Goal: Task Accomplishment & Management: Use online tool/utility

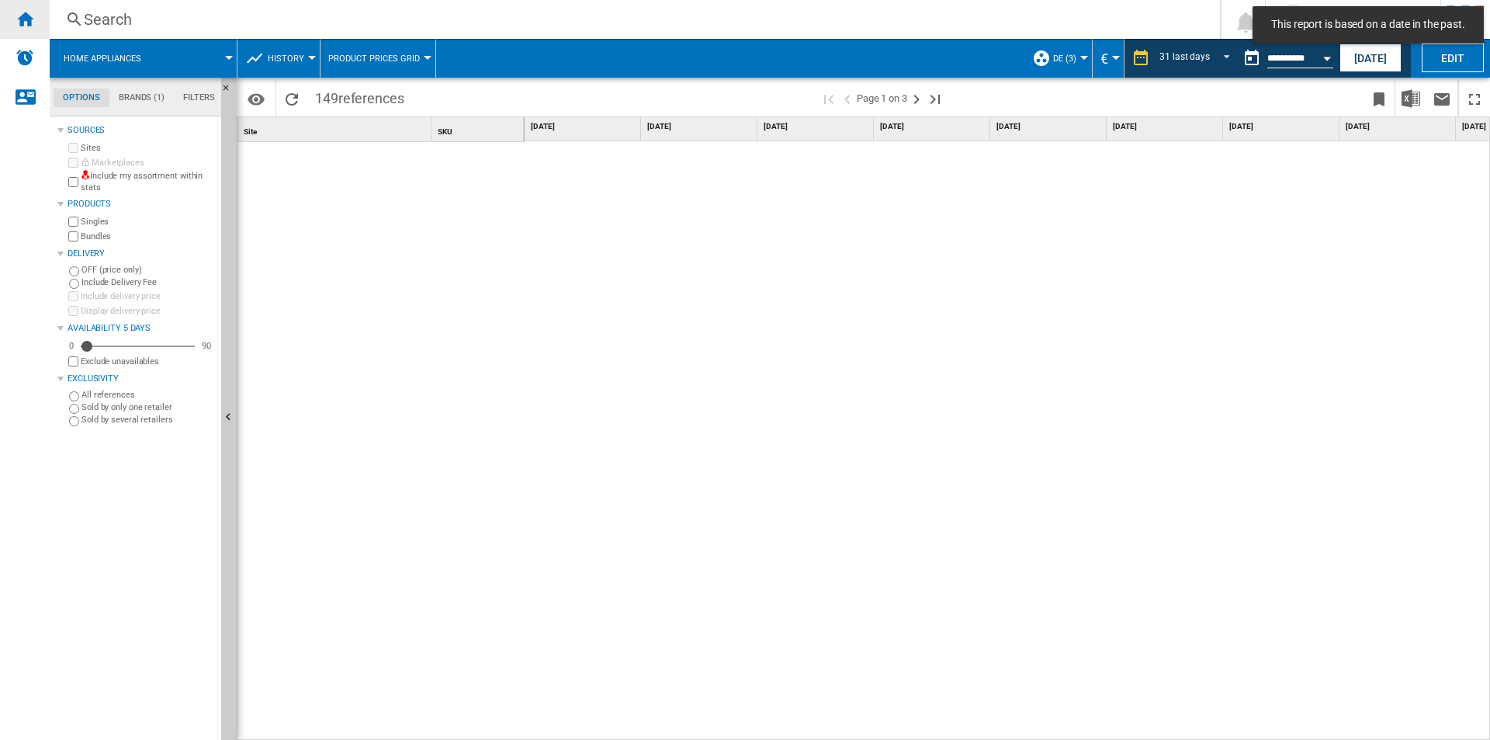
click at [16, 20] on ng-md-icon "Home" at bounding box center [25, 18] width 19 height 19
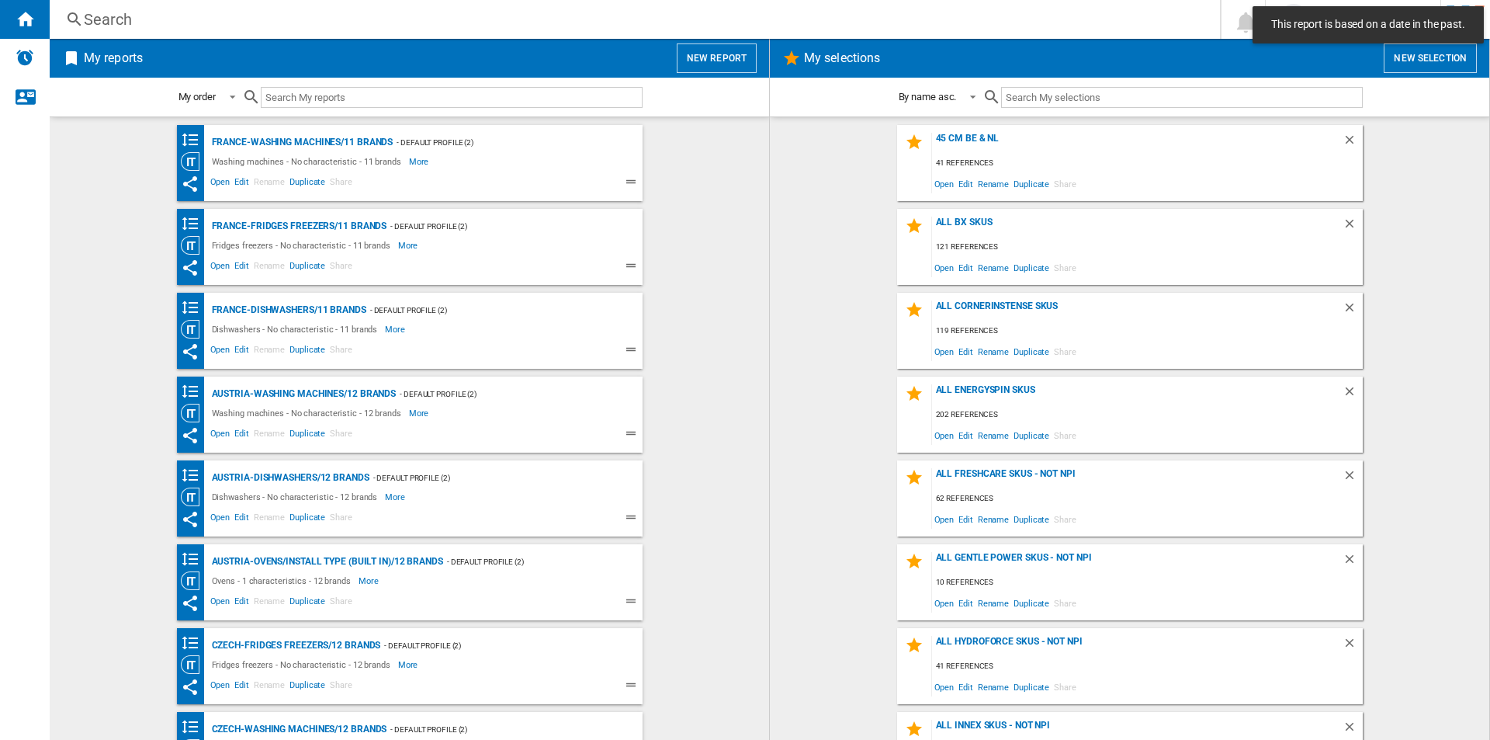
click at [705, 61] on button "New report" at bounding box center [717, 57] width 80 height 29
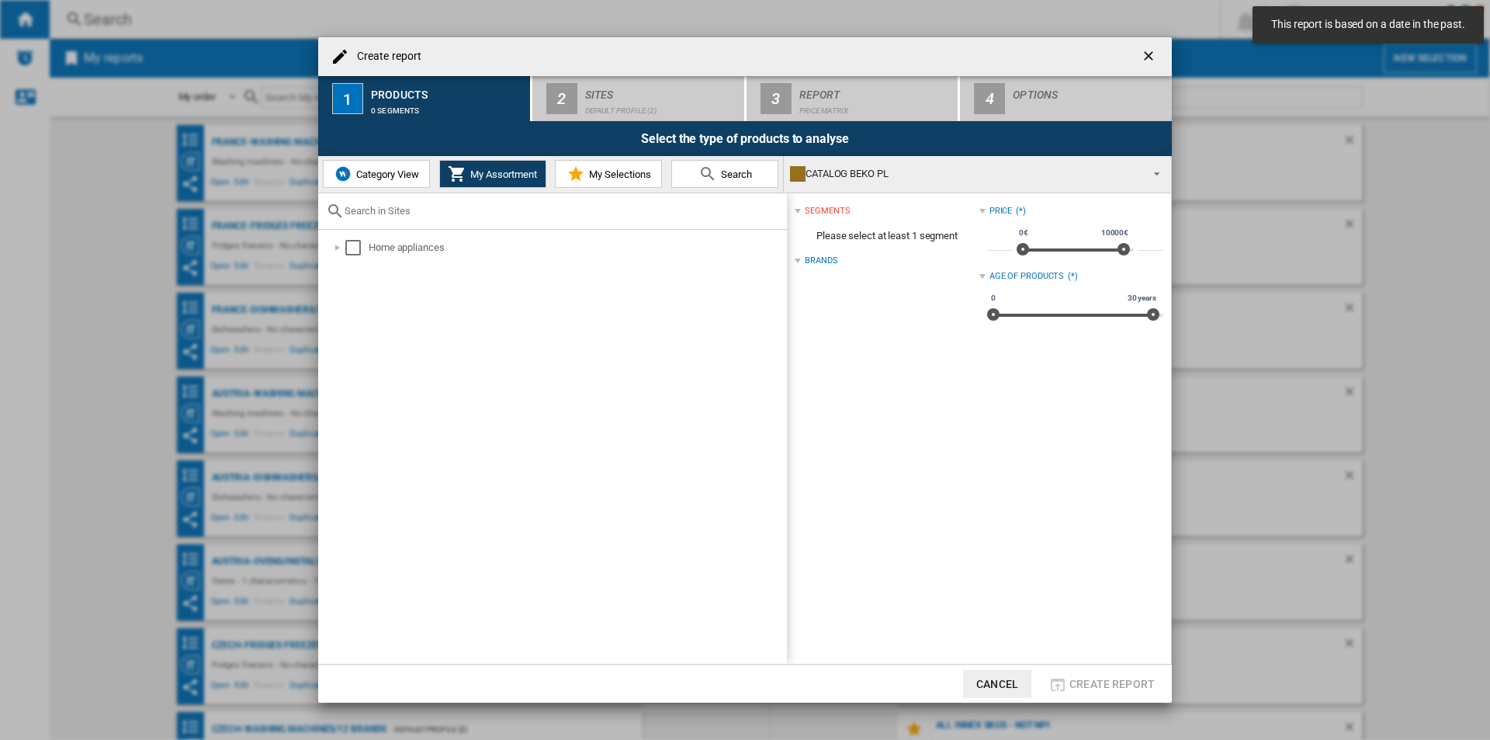
click at [587, 165] on button "My Selections" at bounding box center [608, 174] width 107 height 28
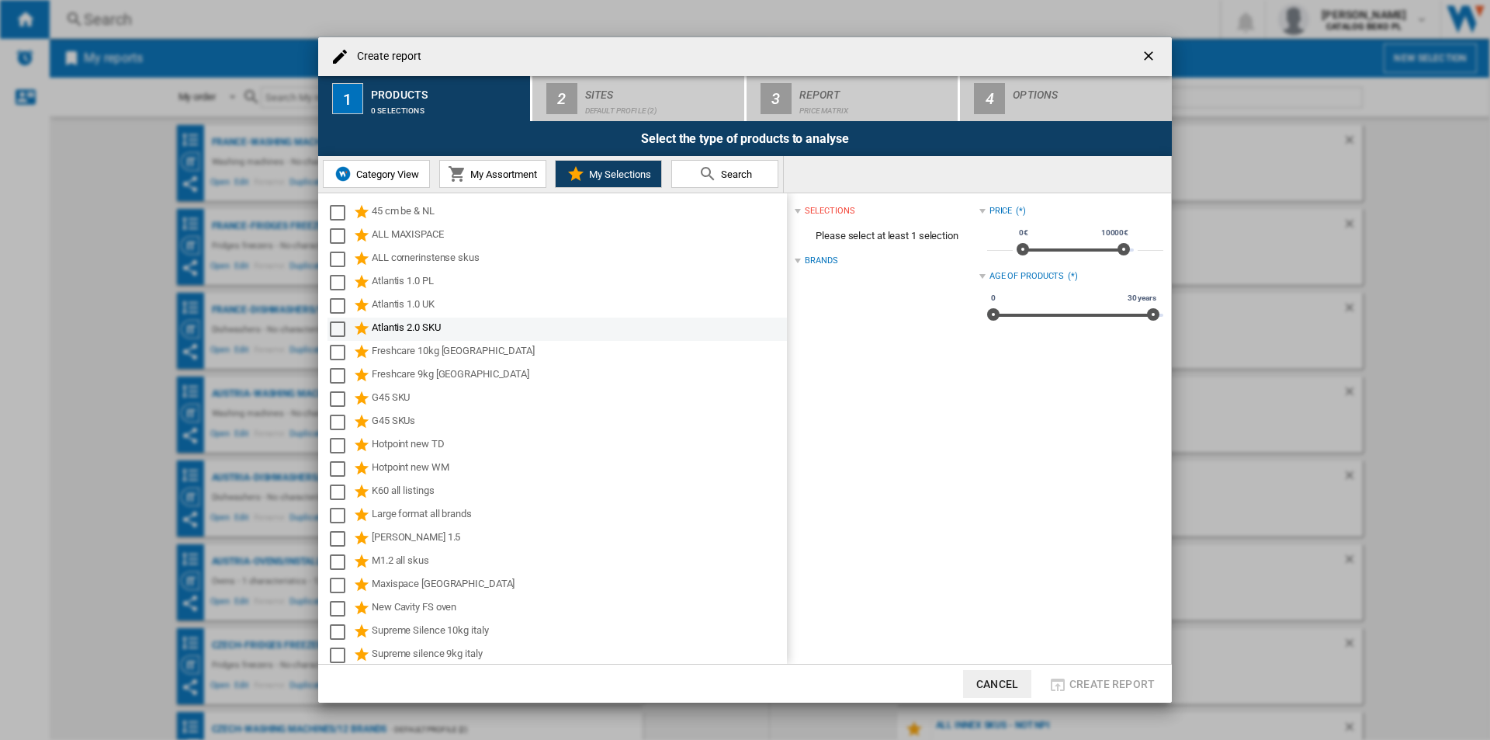
click at [435, 332] on div "Atlantis 2.0 SKU" at bounding box center [578, 329] width 413 height 19
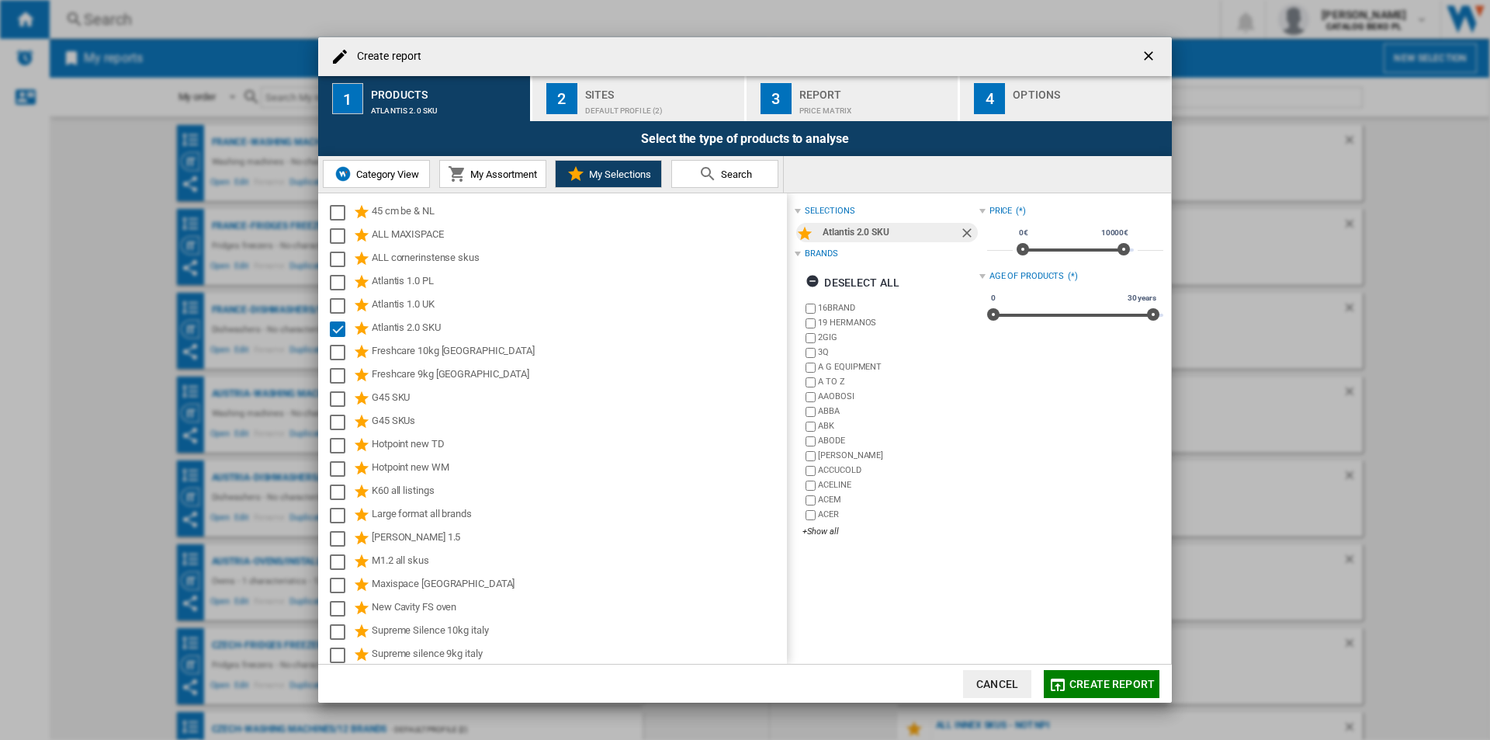
click at [656, 93] on div "Sites" at bounding box center [661, 90] width 153 height 16
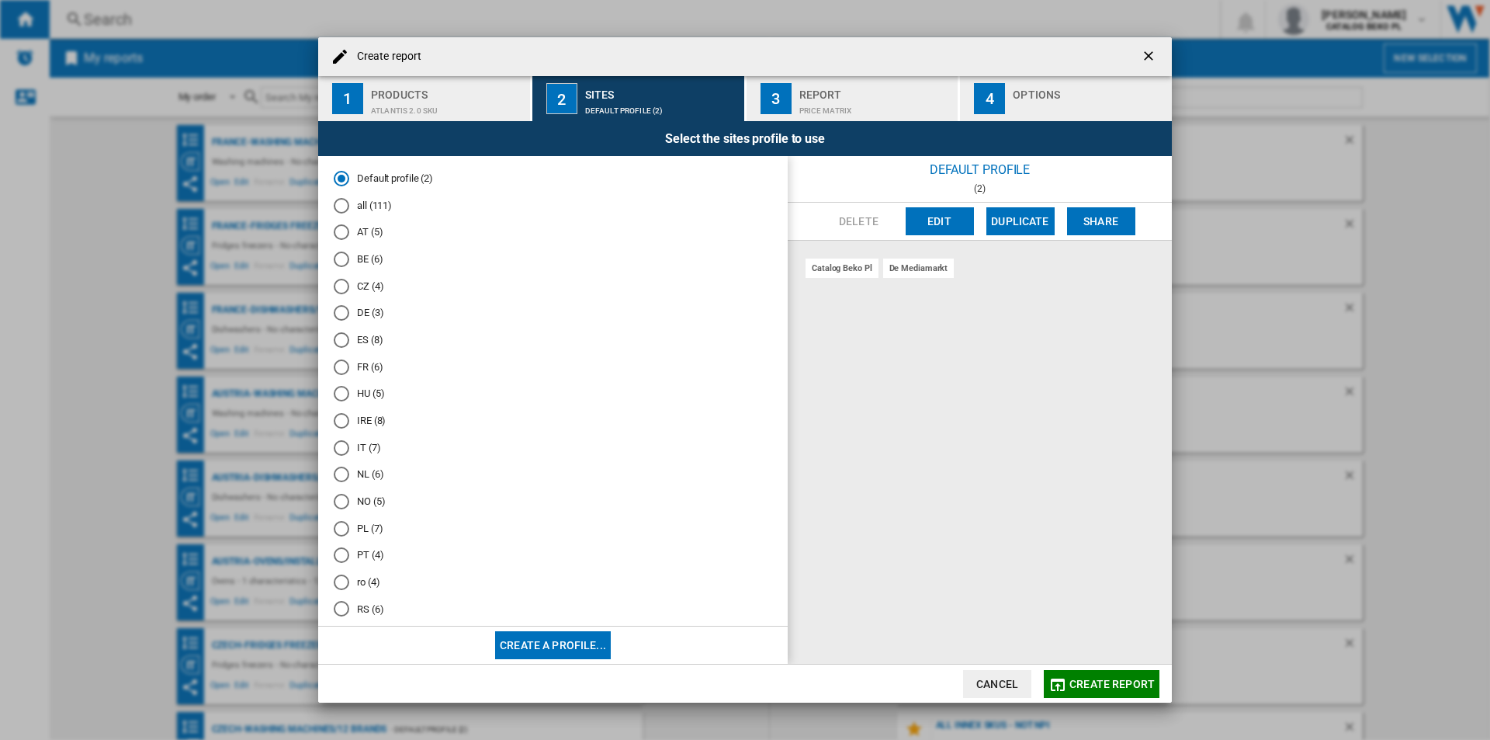
click at [373, 208] on md-radio-button "all (111)" at bounding box center [553, 205] width 438 height 15
click at [365, 320] on md-radio-button "DE (3)" at bounding box center [553, 313] width 438 height 15
click at [942, 220] on button "Edit" at bounding box center [940, 221] width 68 height 28
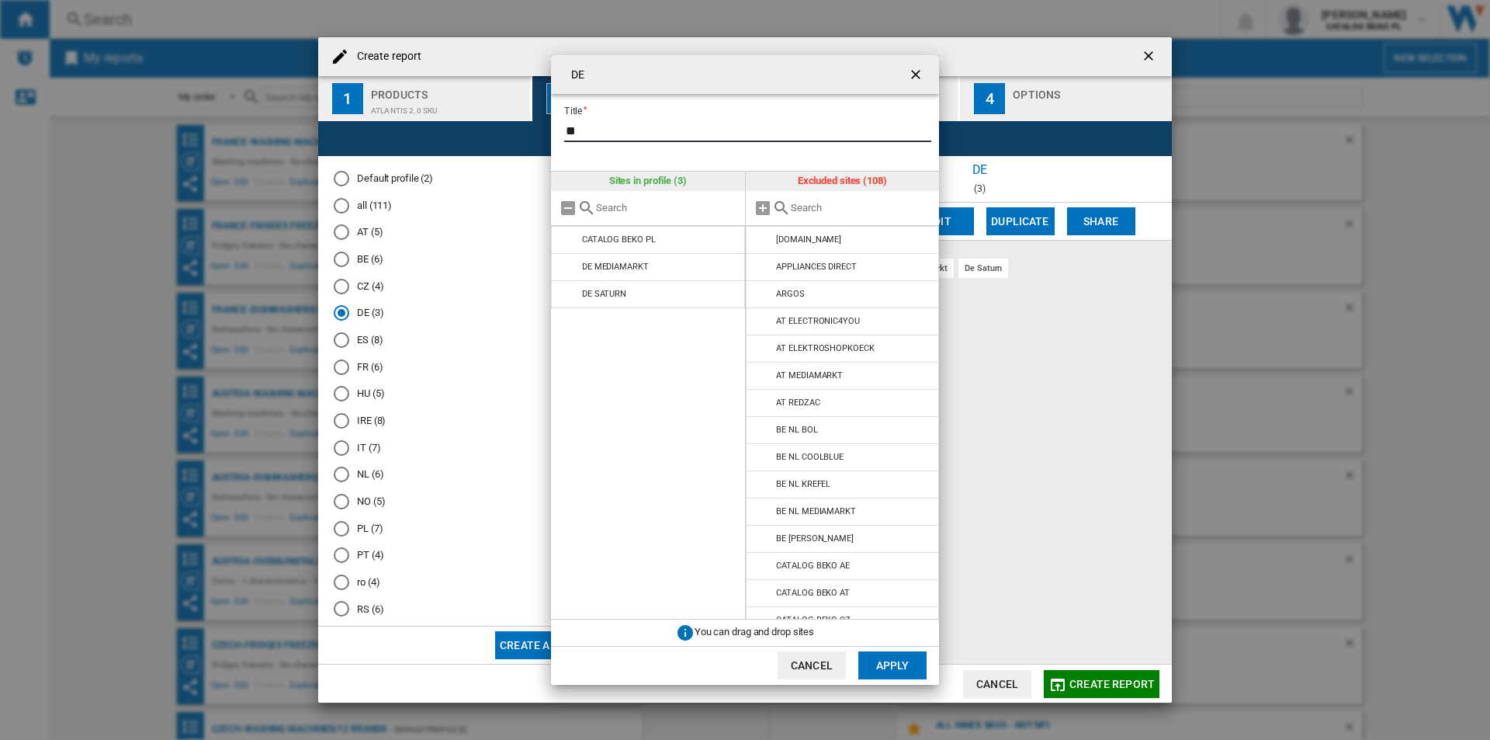
click at [691, 126] on input "**" at bounding box center [747, 130] width 367 height 23
click at [814, 210] on input "text" at bounding box center [861, 208] width 141 height 12
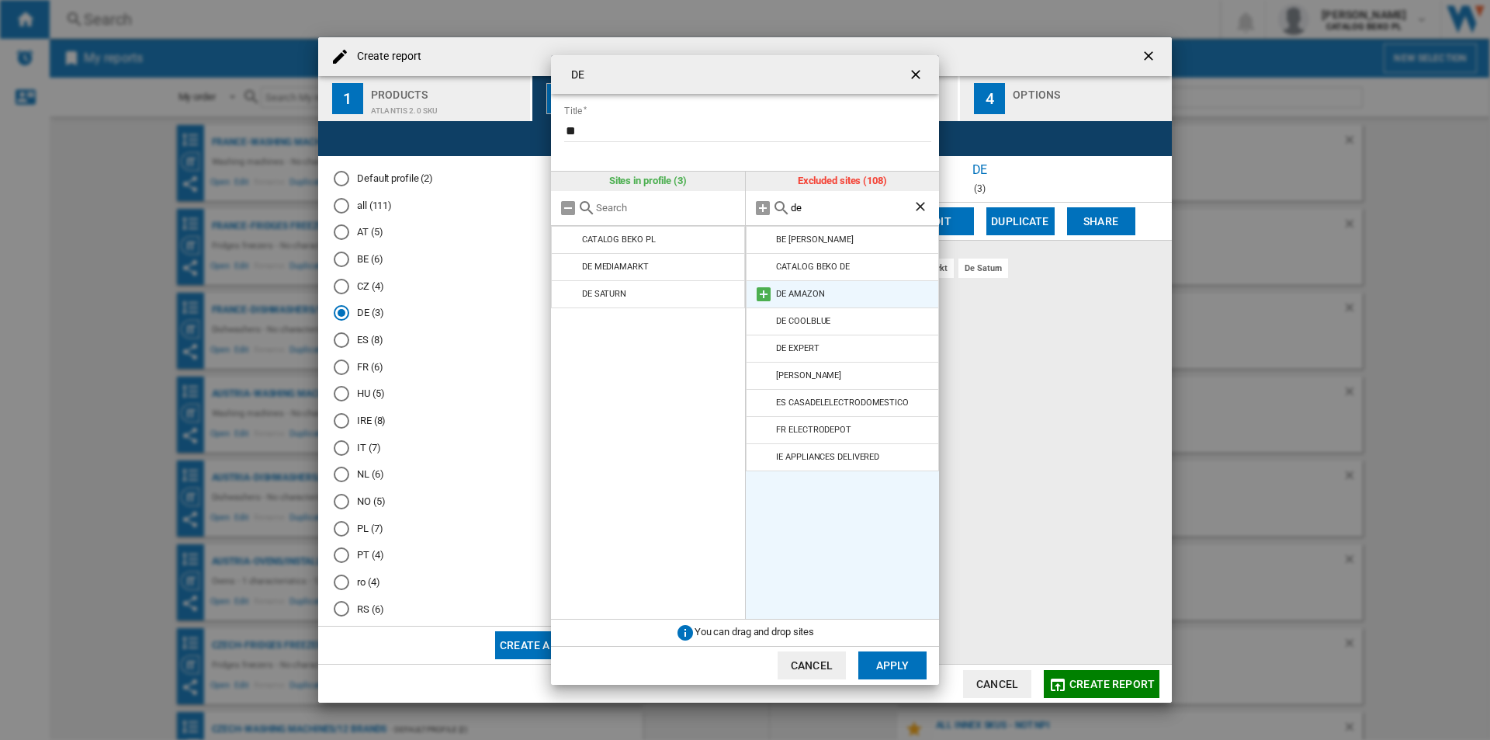
type input "de"
click at [768, 289] on md-icon at bounding box center [763, 294] width 19 height 19
click at [766, 296] on md-icon at bounding box center [763, 294] width 19 height 19
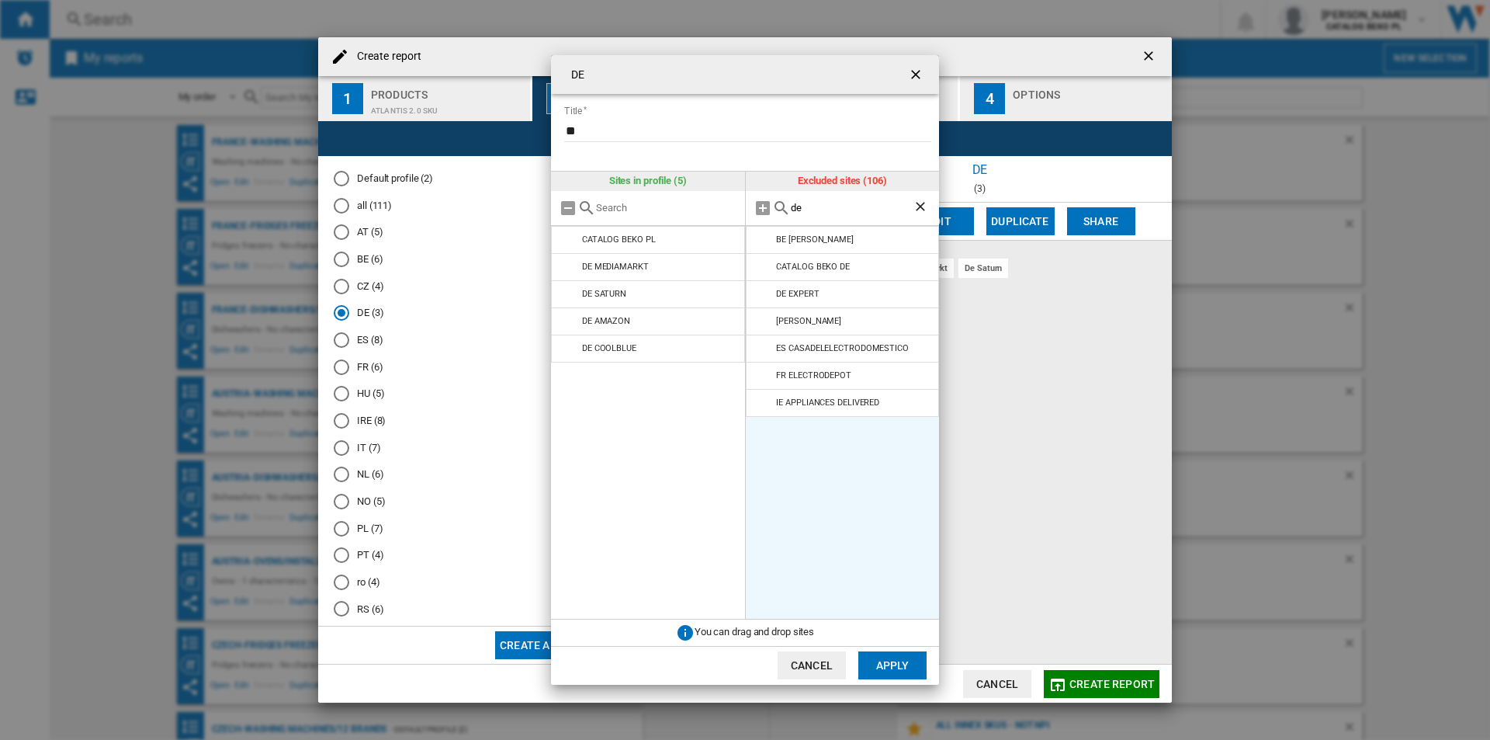
click at [766, 296] on md-icon at bounding box center [763, 294] width 19 height 19
click at [886, 664] on button "Apply" at bounding box center [892, 665] width 68 height 28
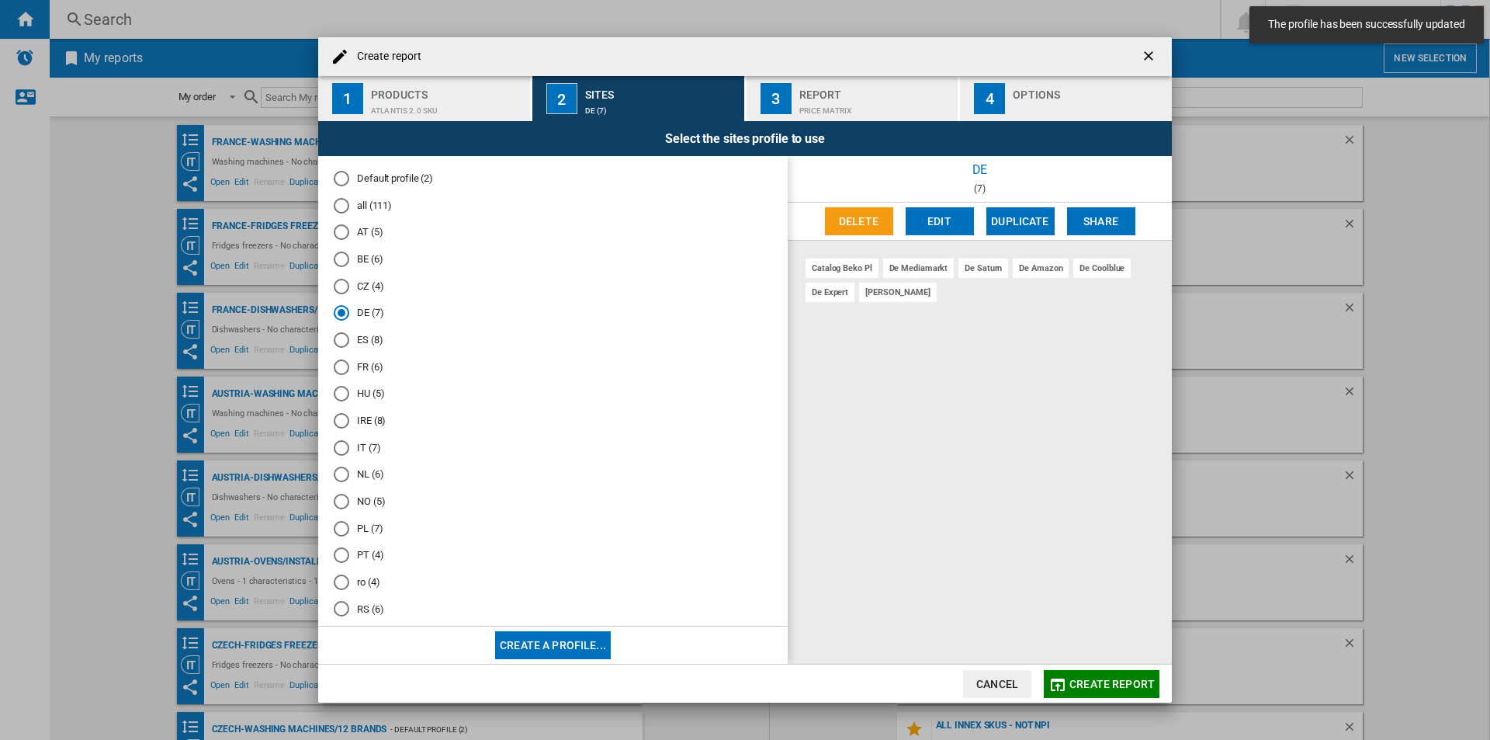
click at [348, 338] on div "ES (8)" at bounding box center [342, 340] width 16 height 16
click at [953, 224] on button "Edit" at bounding box center [940, 221] width 68 height 28
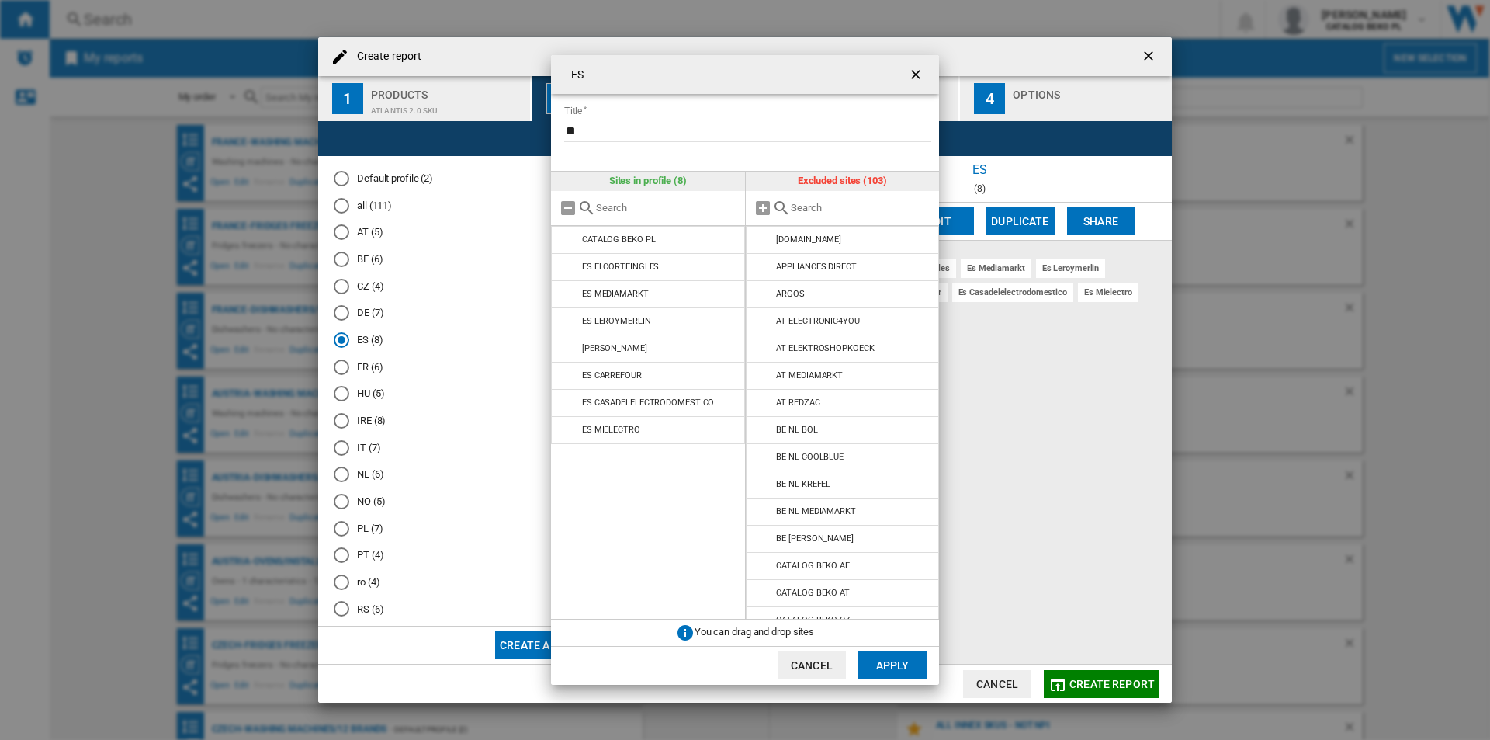
click at [830, 202] on input "ES Title ..." at bounding box center [861, 208] width 141 height 12
type input "es"
click at [918, 76] on ng-md-icon "getI18NText('BUTTONS.CLOSE_DIALOG')" at bounding box center [917, 76] width 19 height 19
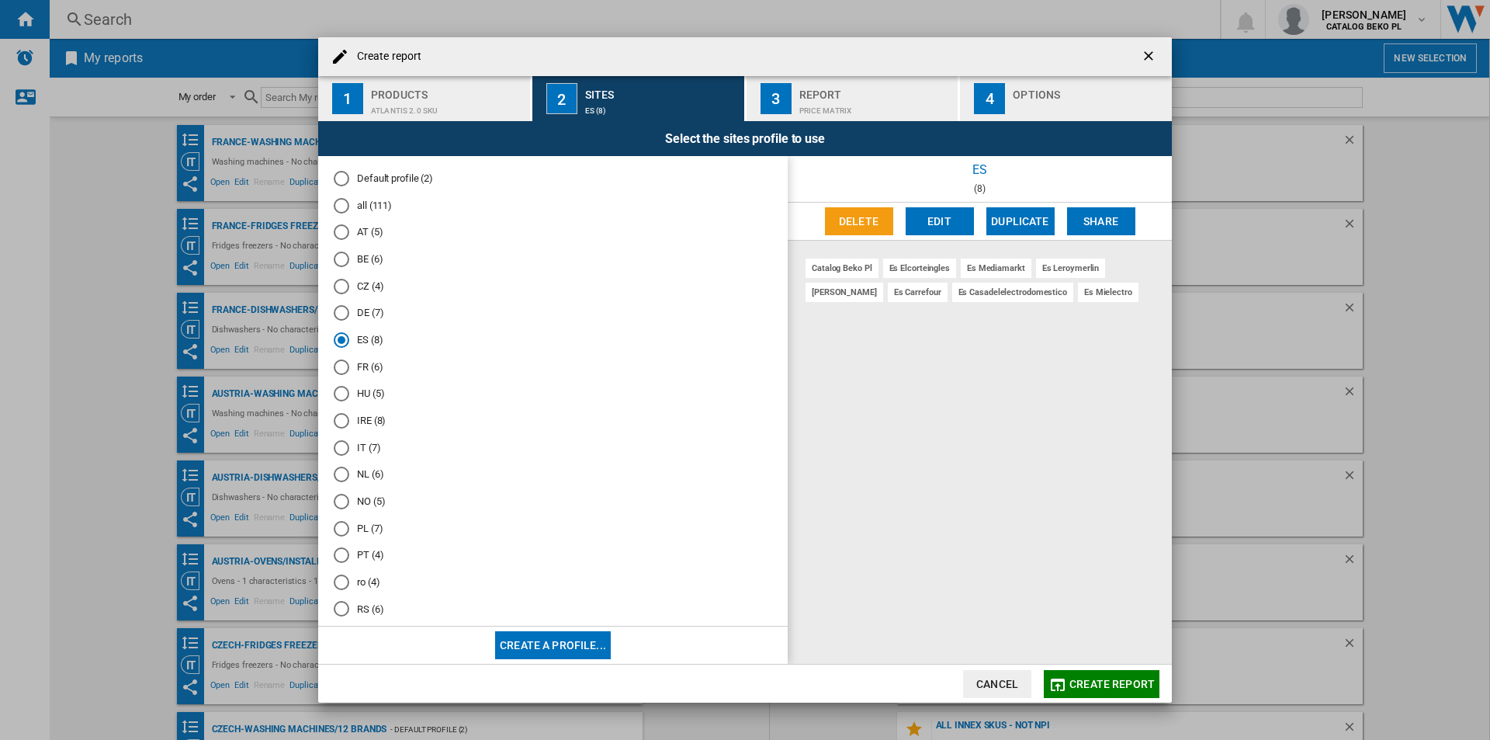
click at [361, 307] on md-radio-button "DE (7)" at bounding box center [553, 313] width 438 height 15
click at [381, 199] on md-radio-button "all (111)" at bounding box center [553, 205] width 438 height 15
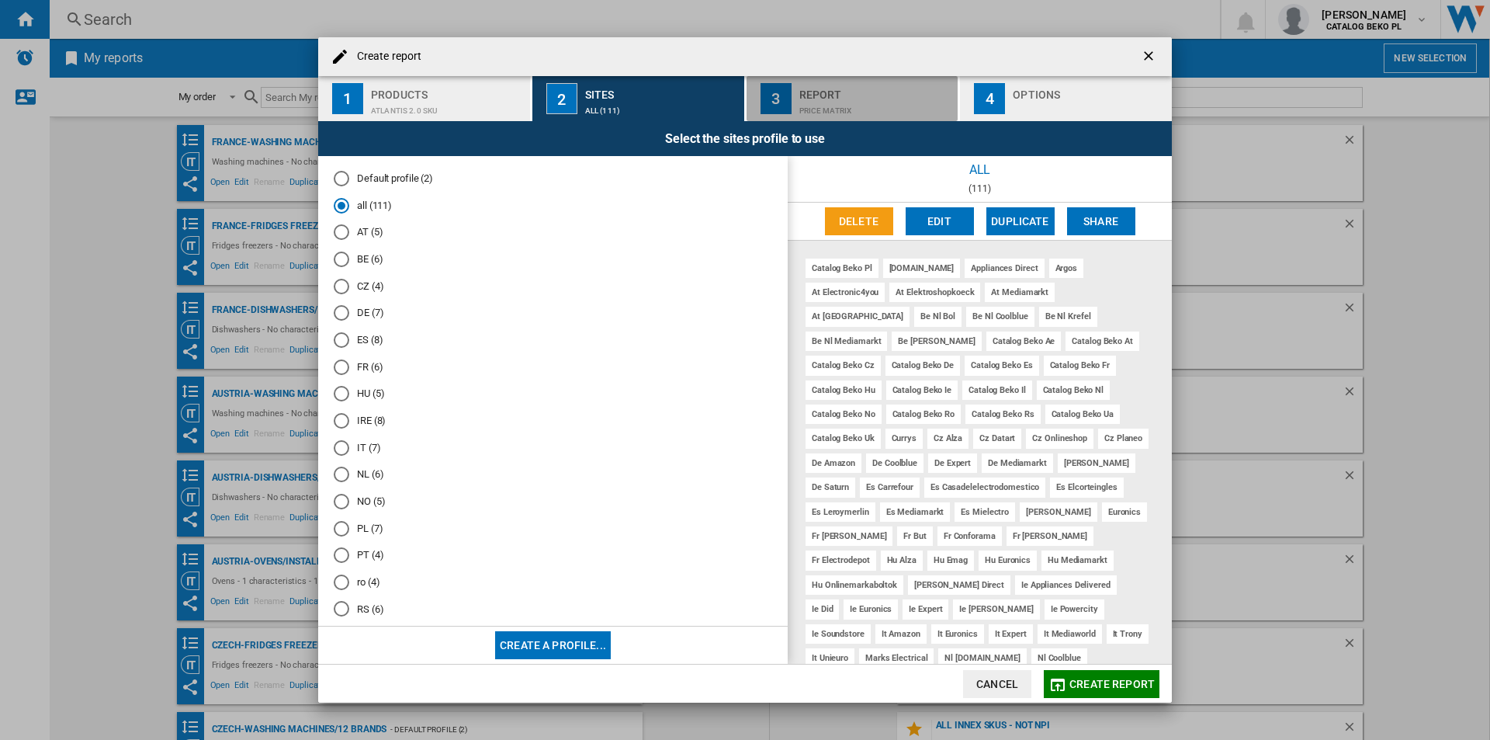
click at [882, 95] on div "Report" at bounding box center [875, 90] width 153 height 16
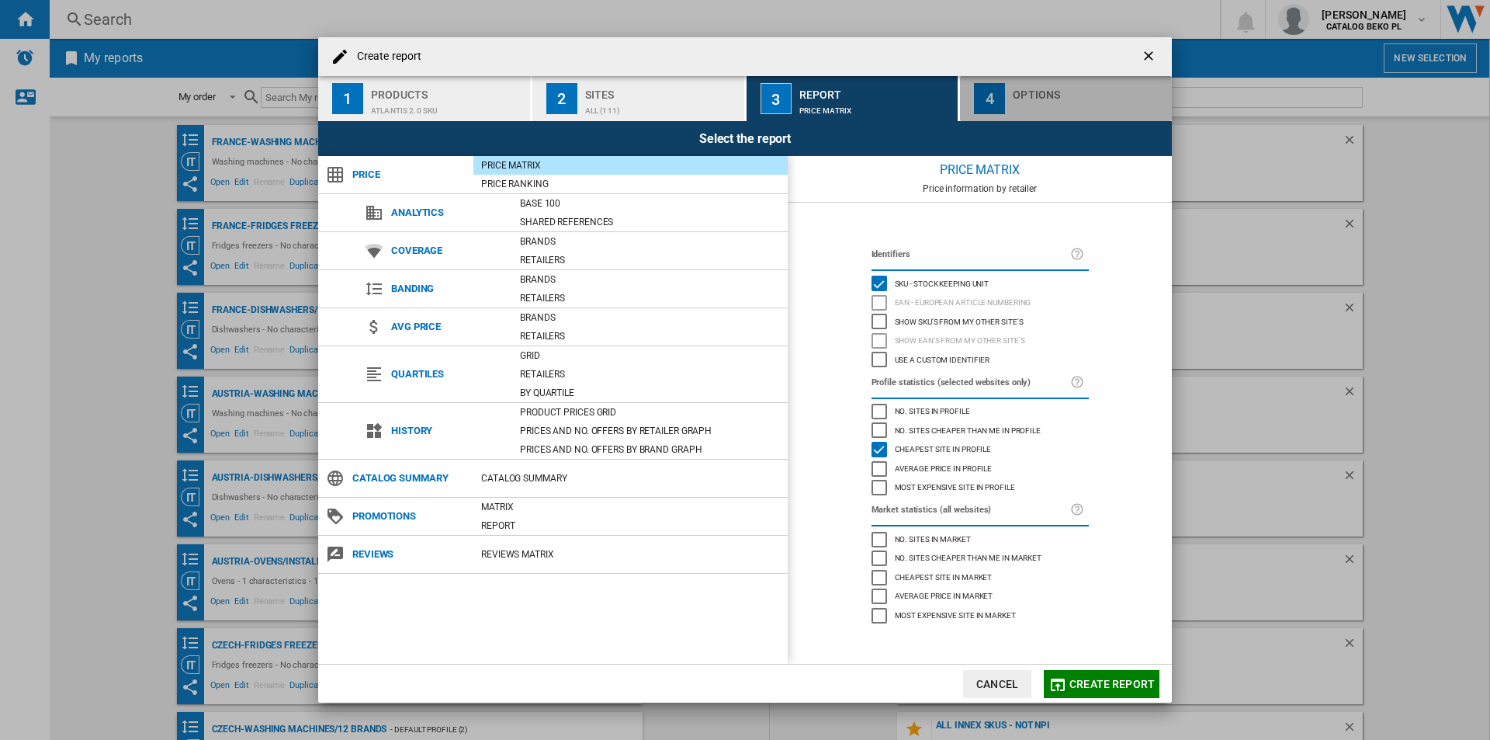
click at [1030, 109] on div "button" at bounding box center [1089, 107] width 153 height 16
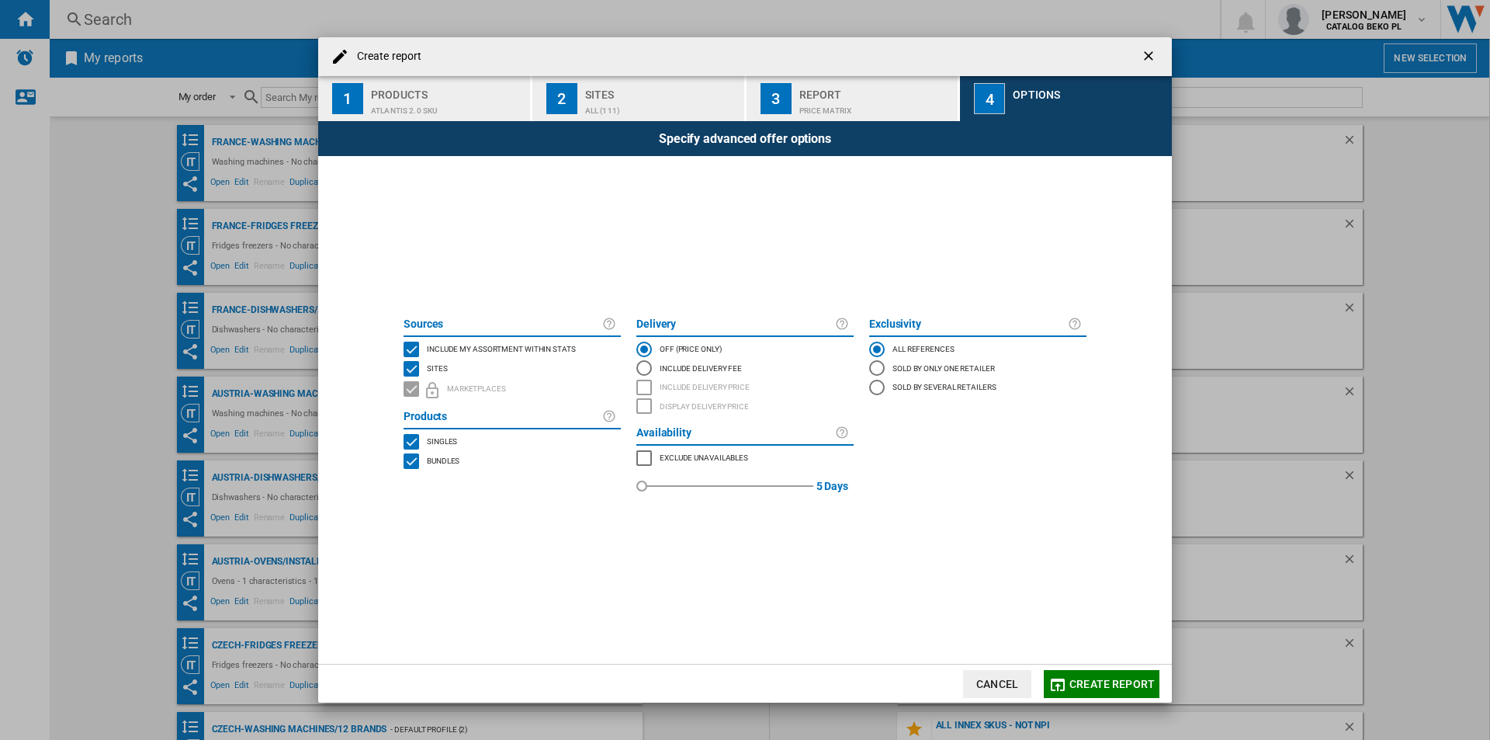
click at [520, 343] on span "Include my assortment within stats" at bounding box center [501, 347] width 149 height 11
click at [1069, 679] on button "Create report" at bounding box center [1102, 684] width 116 height 28
